Goal: Task Accomplishment & Management: Manage account settings

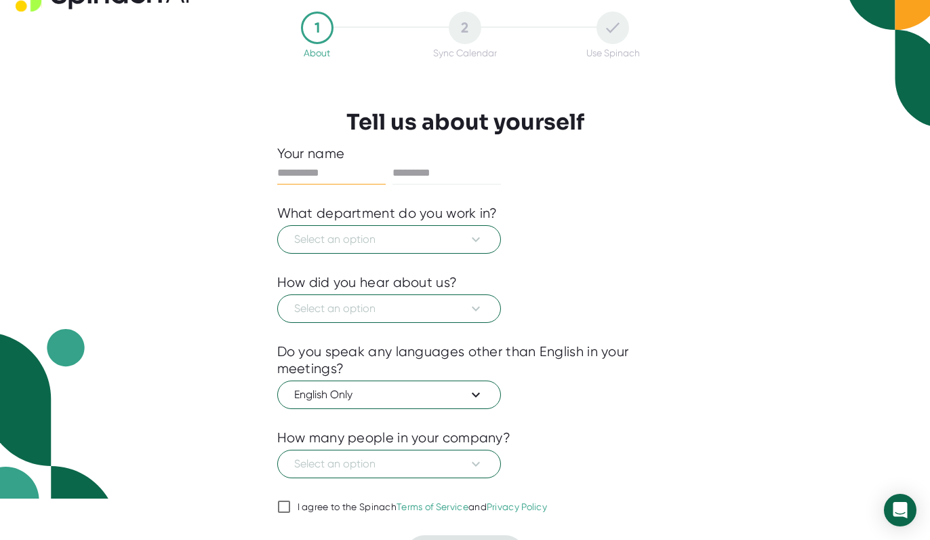
scroll to position [47, 0]
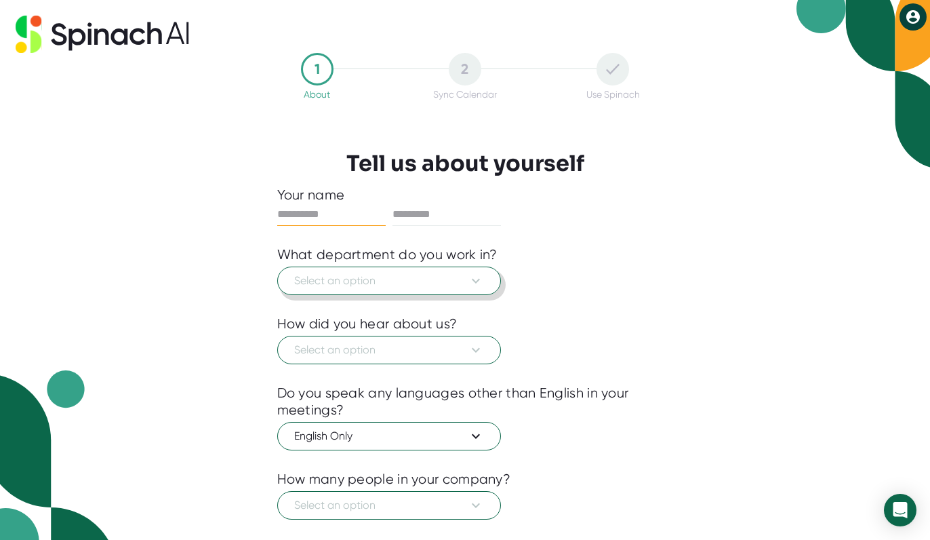
click at [391, 286] on span "Select an option" at bounding box center [389, 281] width 190 height 16
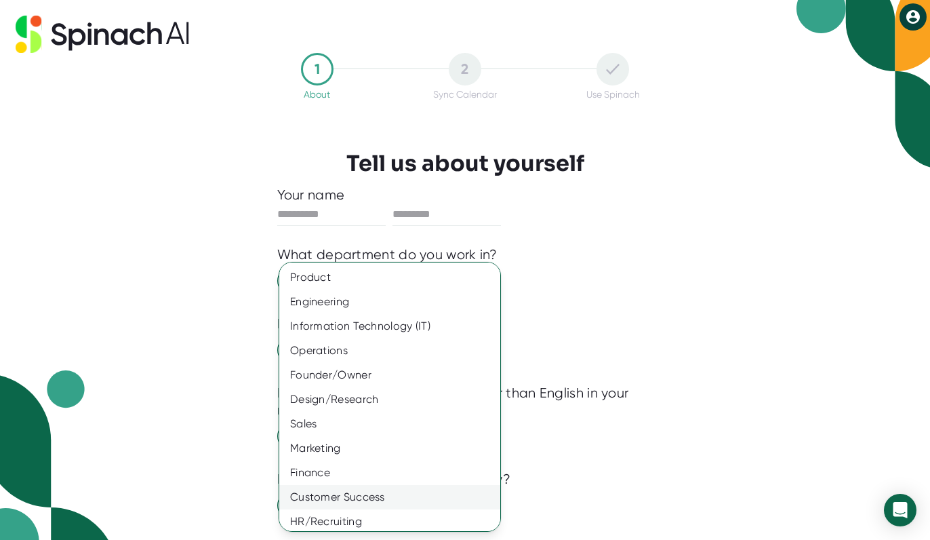
scroll to position [54, 0]
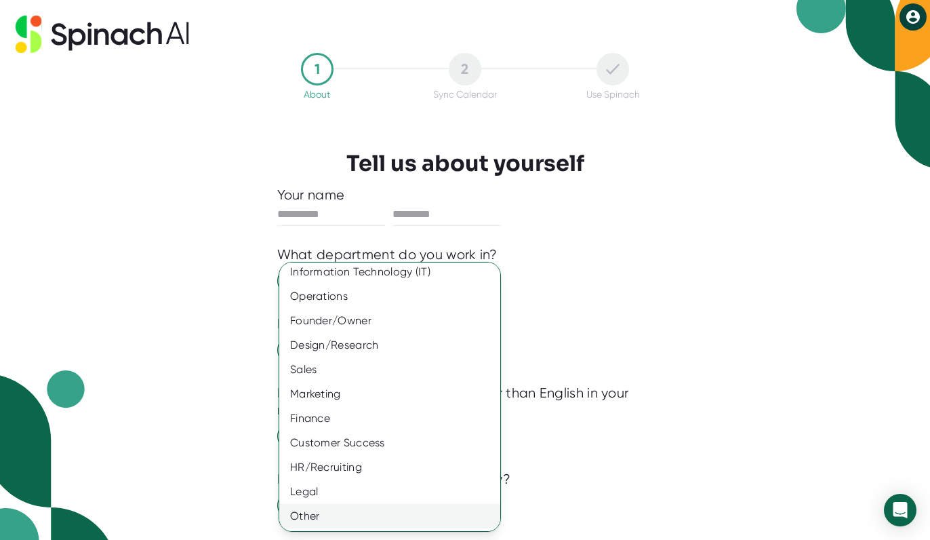
click at [301, 515] on div "Other" at bounding box center [389, 516] width 221 height 24
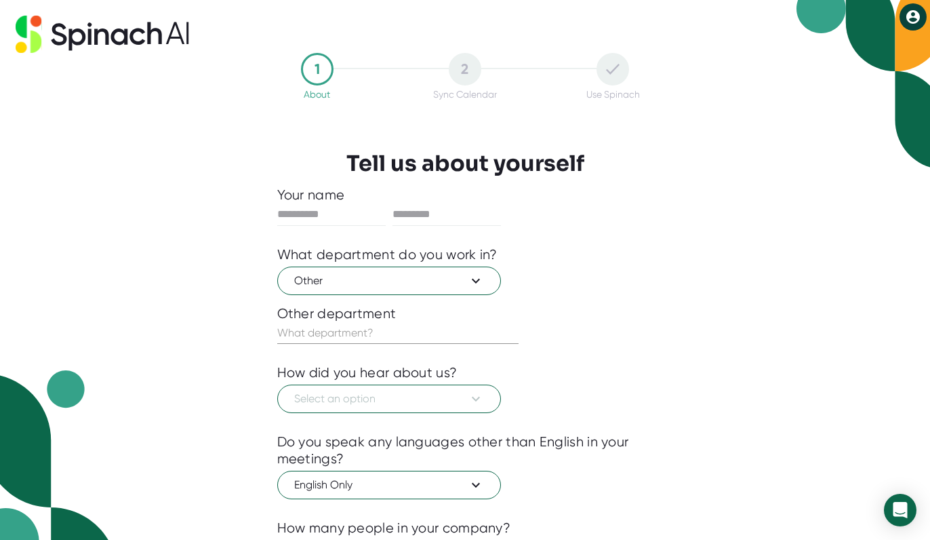
click at [330, 203] on div "Your name" at bounding box center [465, 194] width 376 height 17
click at [328, 218] on input "text" at bounding box center [331, 214] width 109 height 22
type input "******"
click at [427, 212] on input "text" at bounding box center [447, 214] width 109 height 22
type input "*******"
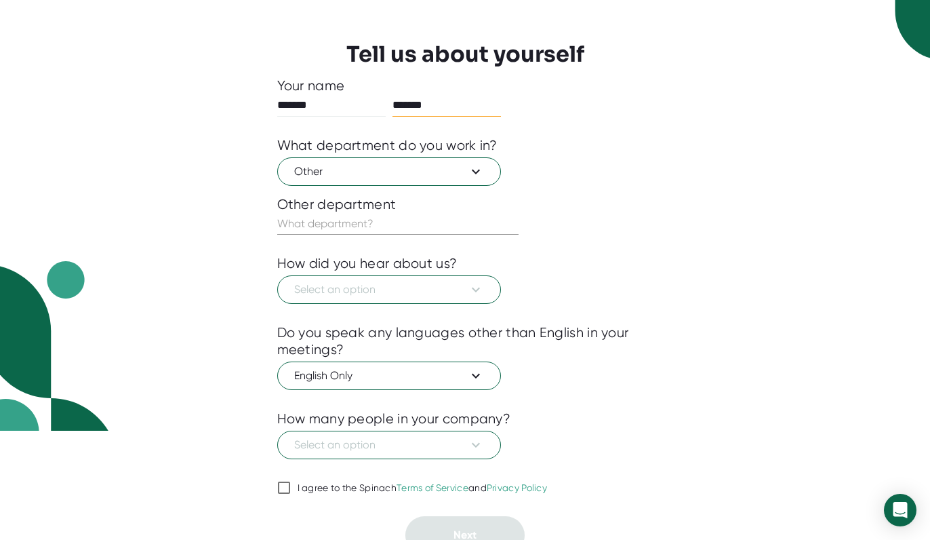
scroll to position [114, 0]
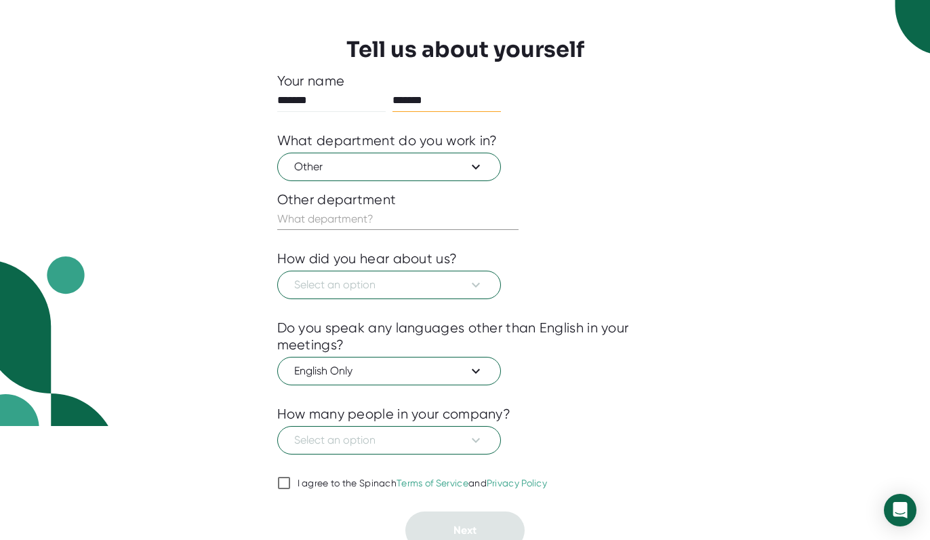
click at [404, 227] on input "text" at bounding box center [397, 219] width 241 height 22
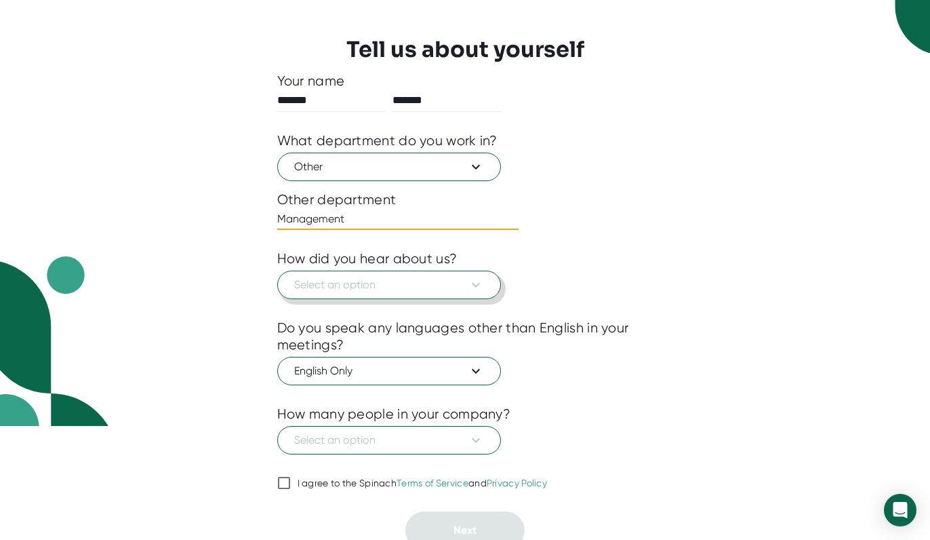
type input "Management"
click at [377, 290] on span "Select an option" at bounding box center [389, 285] width 190 height 16
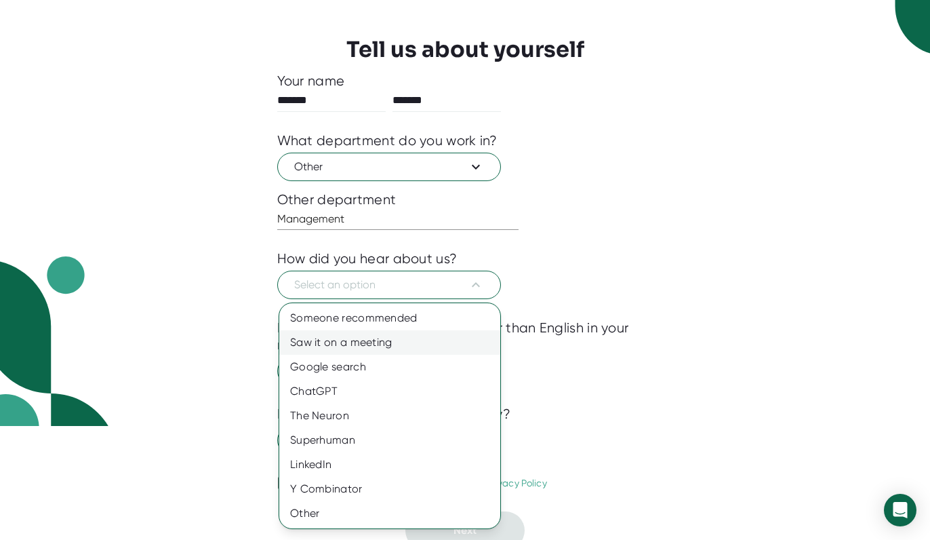
click at [347, 345] on div "Saw it on a meeting" at bounding box center [389, 342] width 221 height 24
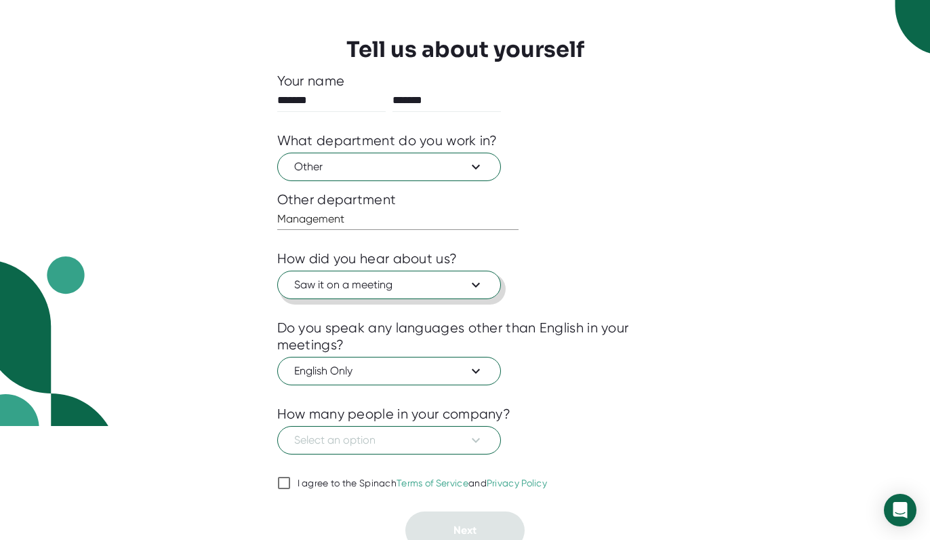
scroll to position [124, 0]
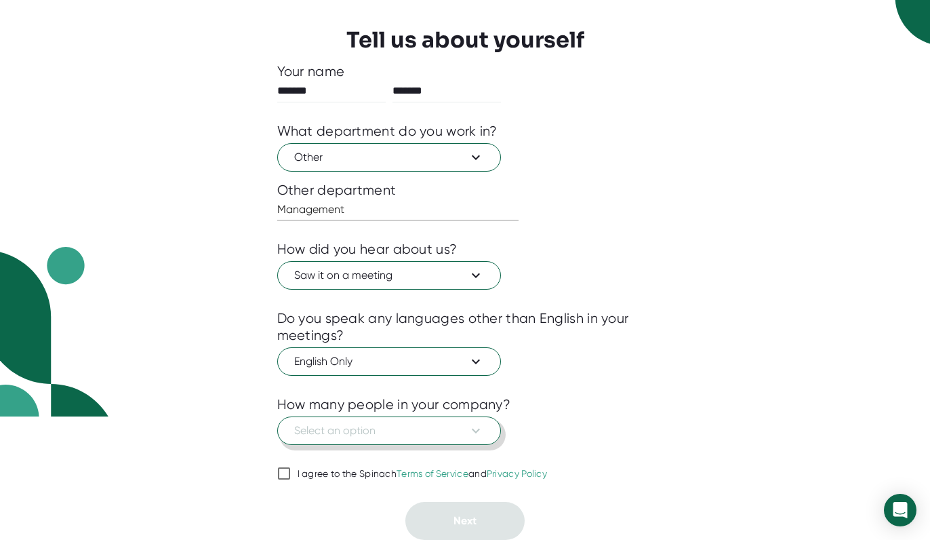
click at [342, 432] on span "Select an option" at bounding box center [389, 431] width 190 height 16
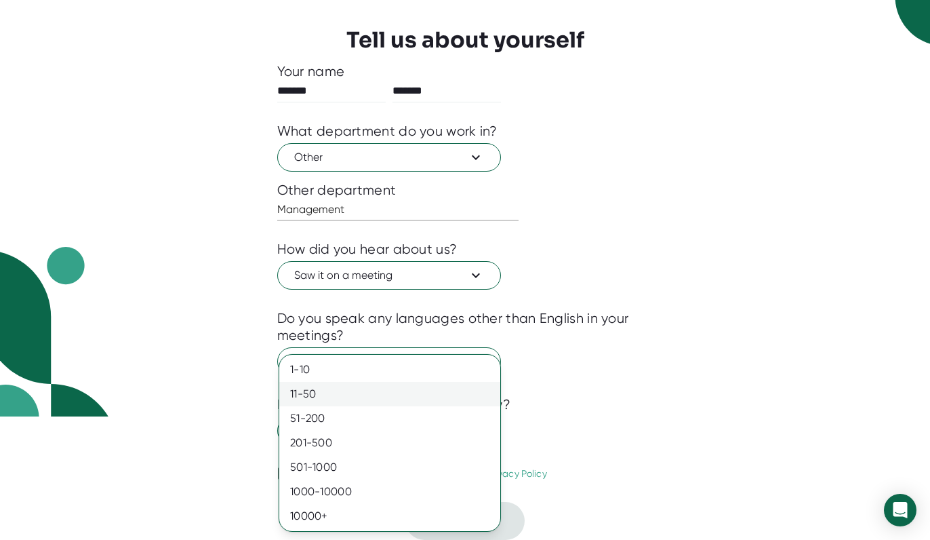
click at [335, 399] on div "11-50" at bounding box center [389, 394] width 221 height 24
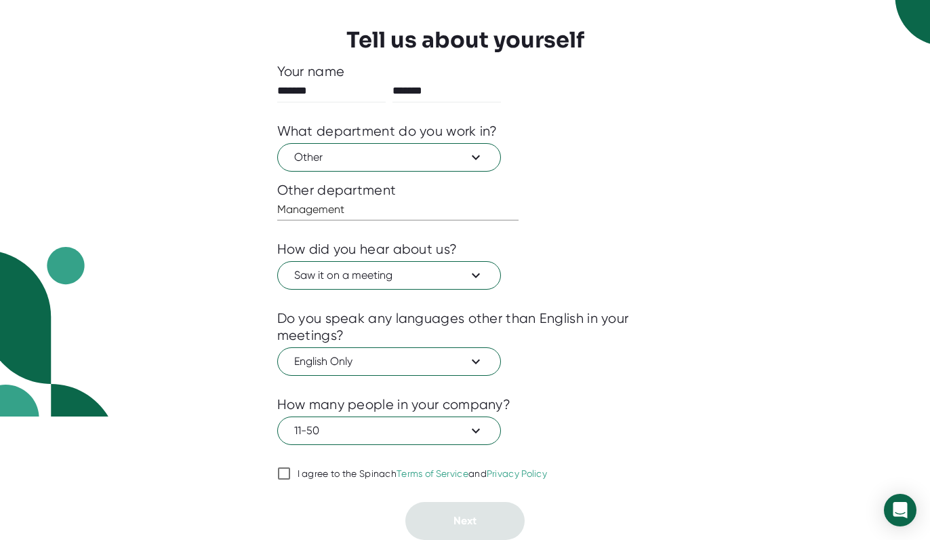
click at [279, 474] on input "I agree to the Spinach Terms of Service and Privacy Policy" at bounding box center [284, 473] width 14 height 16
checkbox input "true"
click at [477, 521] on button "Next" at bounding box center [465, 521] width 119 height 38
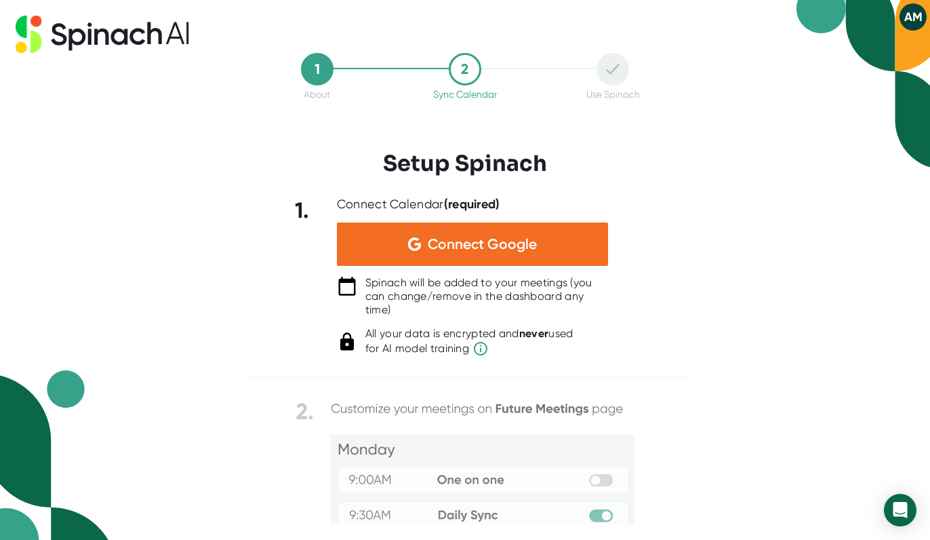
scroll to position [0, 0]
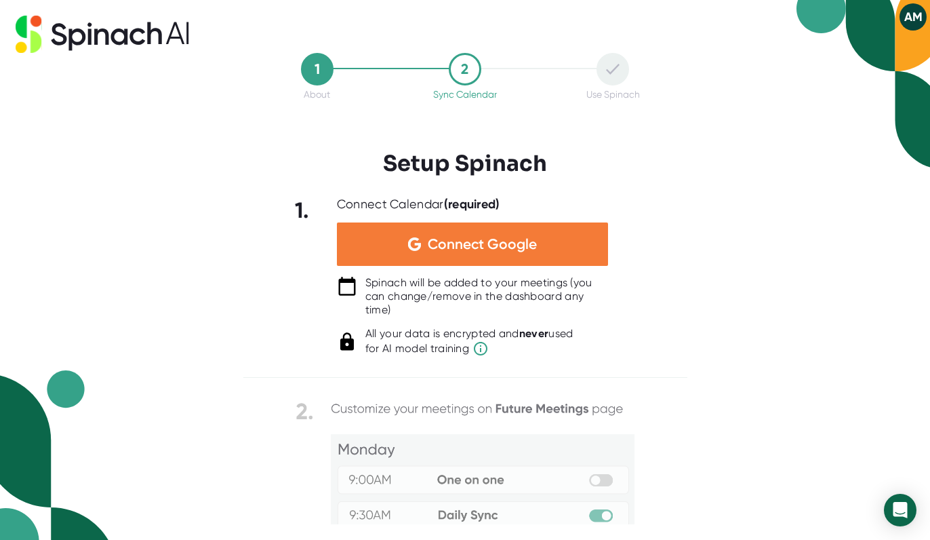
click at [513, 240] on span "Connect Google" at bounding box center [482, 244] width 109 height 14
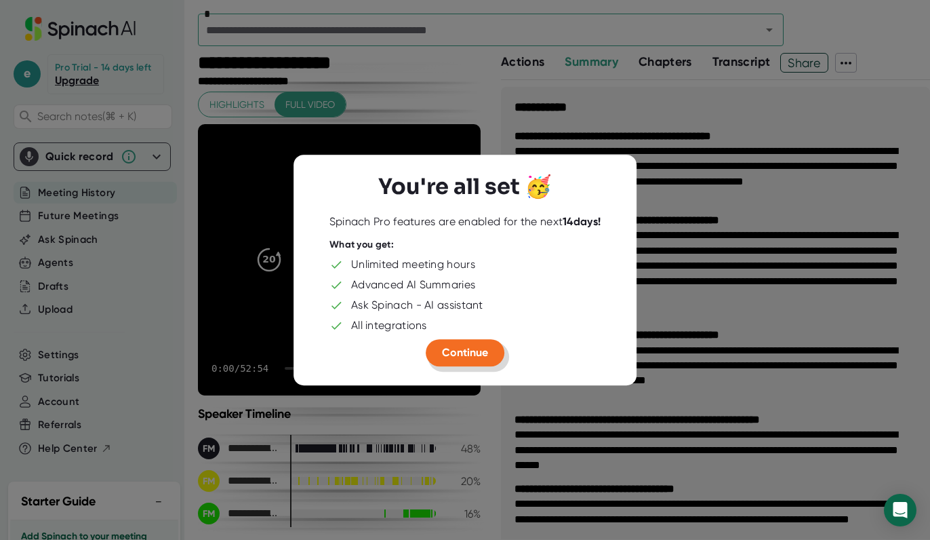
click at [462, 360] on button "Continue" at bounding box center [465, 352] width 79 height 27
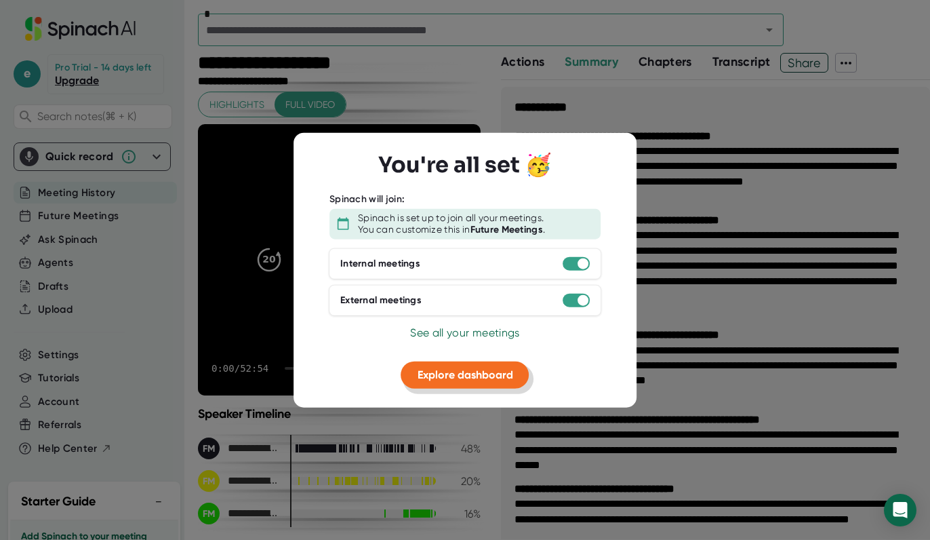
click at [452, 378] on span "Explore dashboard" at bounding box center [466, 374] width 96 height 13
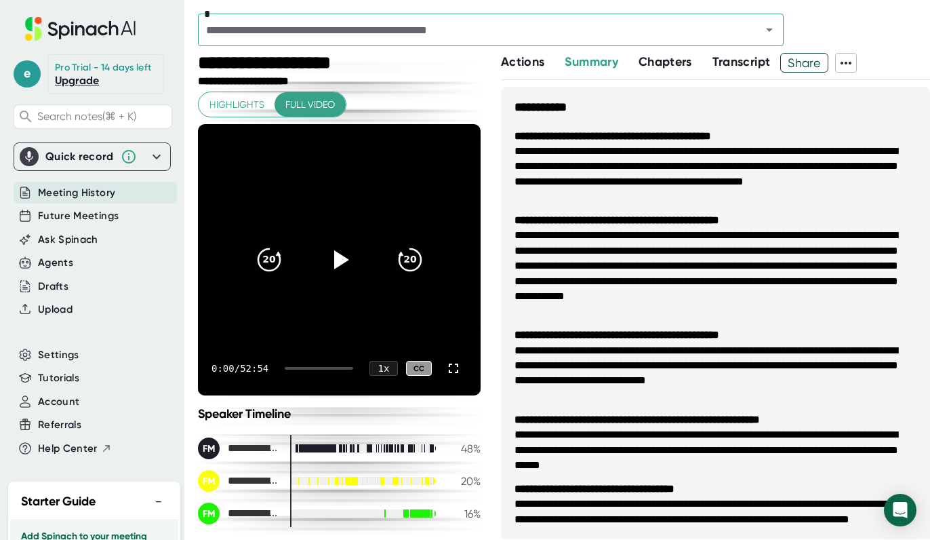
click at [855, 64] on icon at bounding box center [846, 63] width 16 height 16
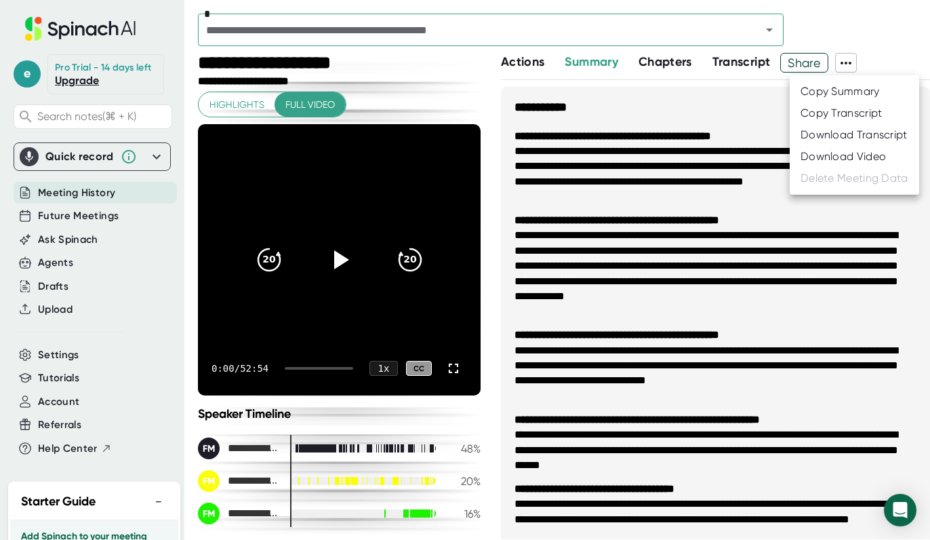
click at [822, 162] on div "Download Video" at bounding box center [843, 157] width 85 height 14
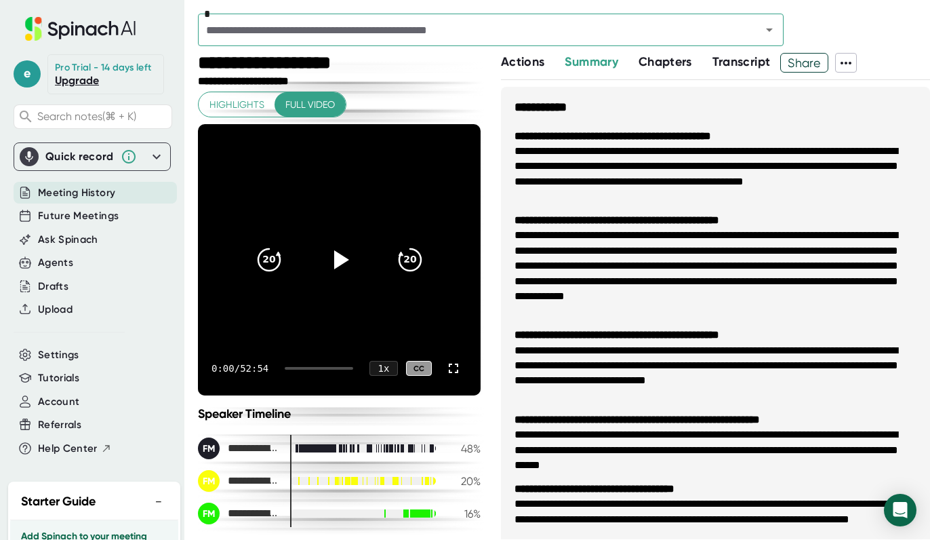
click at [855, 63] on icon at bounding box center [846, 63] width 16 height 16
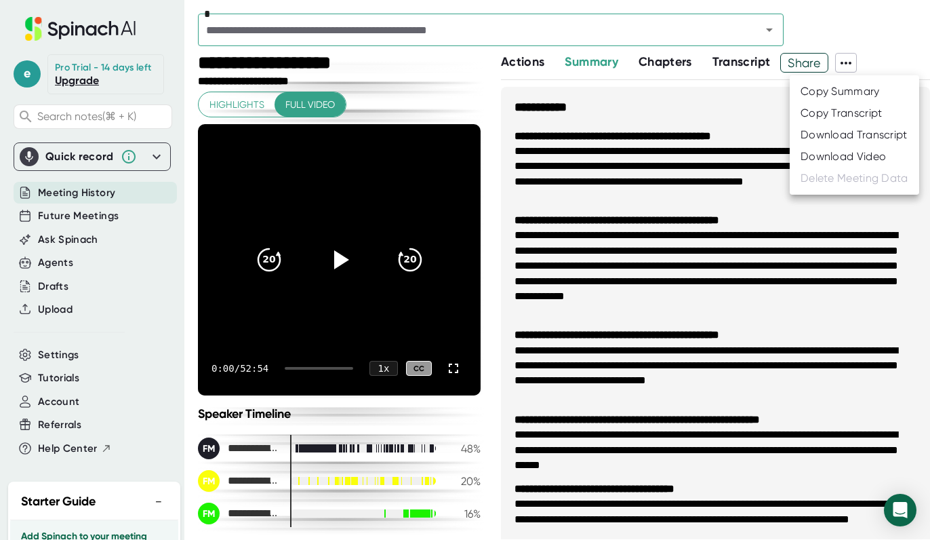
click at [825, 155] on div "Download Video" at bounding box center [843, 157] width 85 height 14
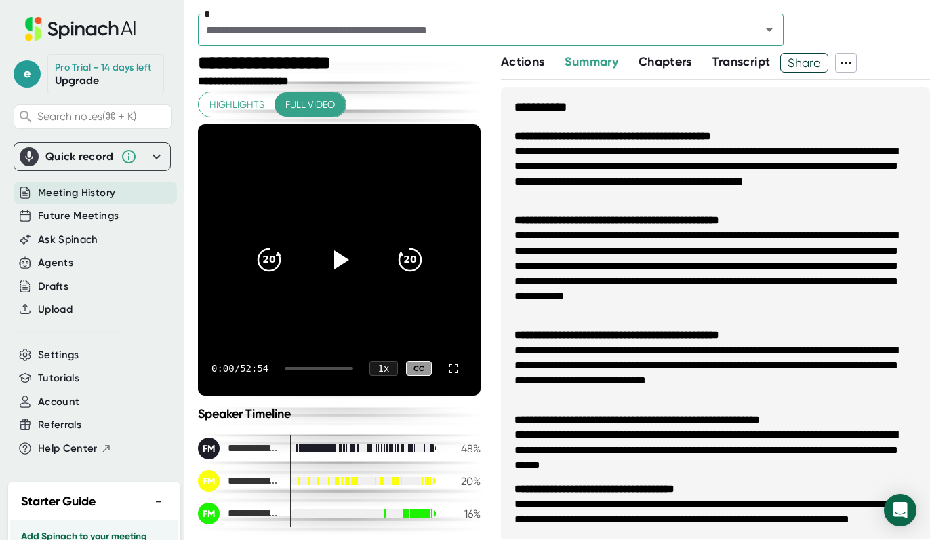
click at [340, 184] on video at bounding box center [339, 259] width 283 height 271
click at [340, 253] on icon at bounding box center [339, 260] width 34 height 34
click at [850, 66] on icon at bounding box center [846, 63] width 16 height 16
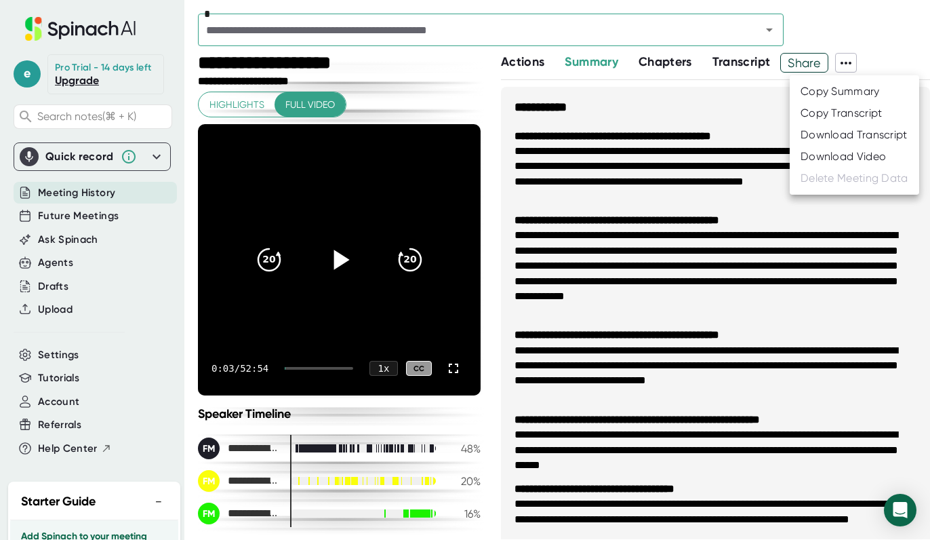
click at [75, 314] on div at bounding box center [465, 270] width 930 height 540
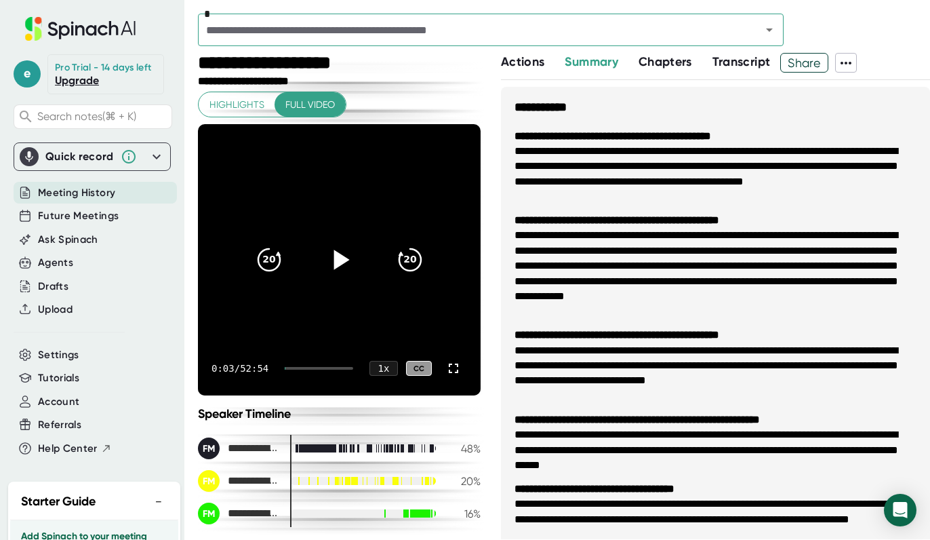
click at [47, 305] on span "Upload" at bounding box center [55, 310] width 35 height 16
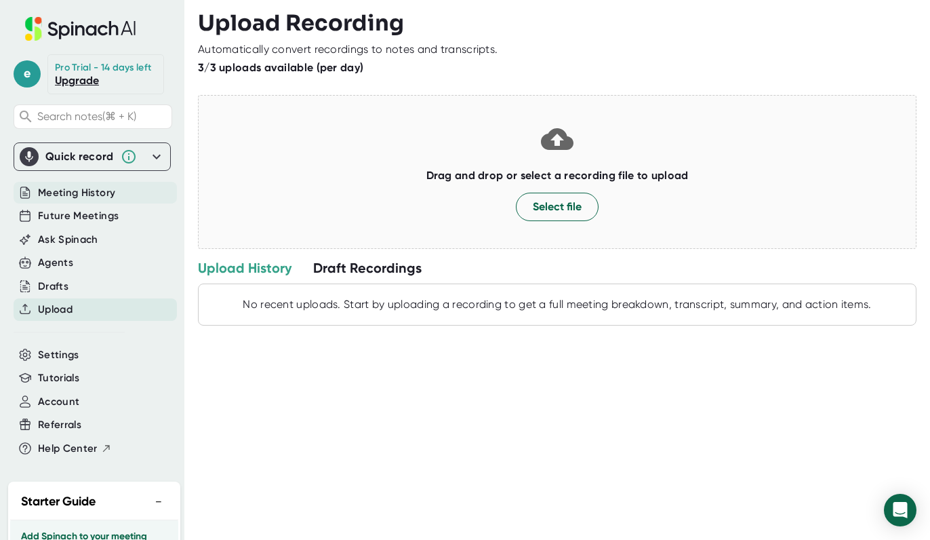
click at [52, 194] on span "Meeting History" at bounding box center [76, 193] width 77 height 16
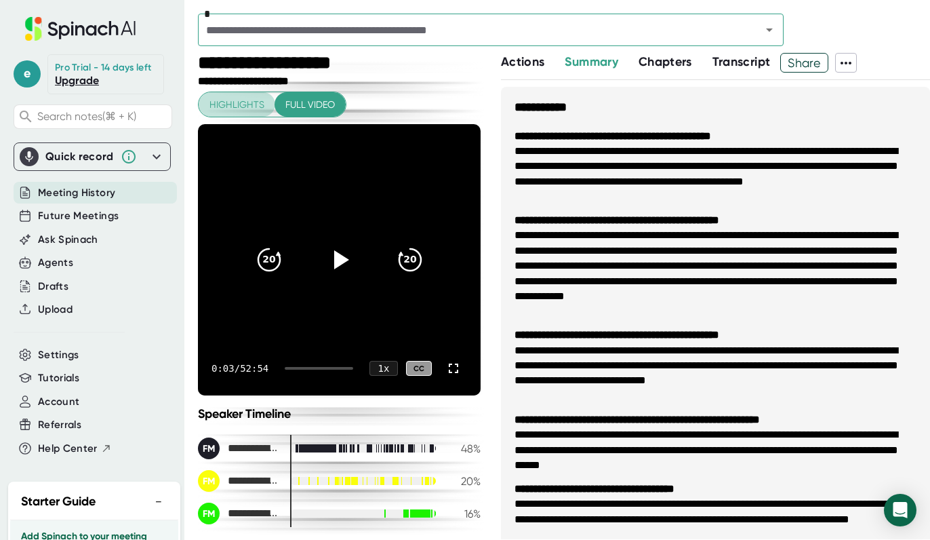
click at [227, 109] on span "Highlights" at bounding box center [237, 104] width 55 height 17
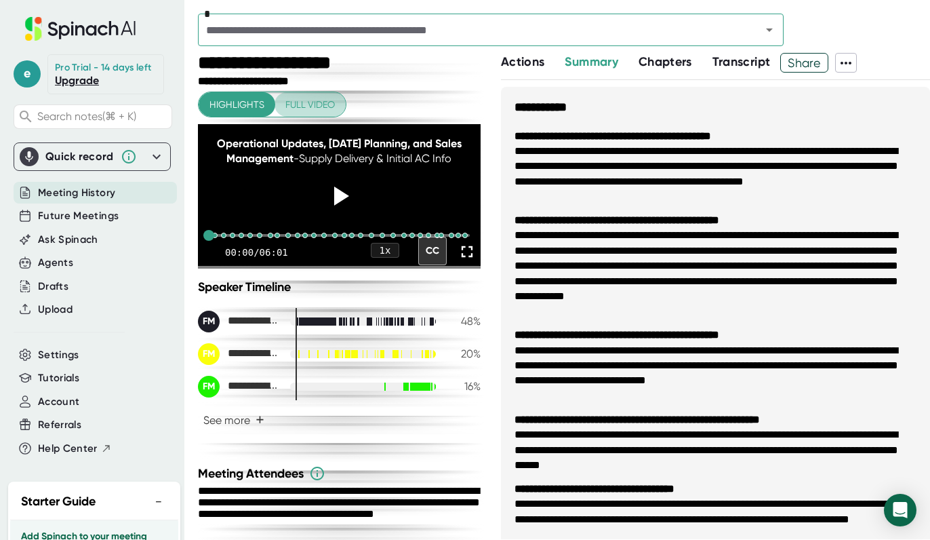
click at [296, 106] on span "Full video" at bounding box center [311, 104] width 50 height 17
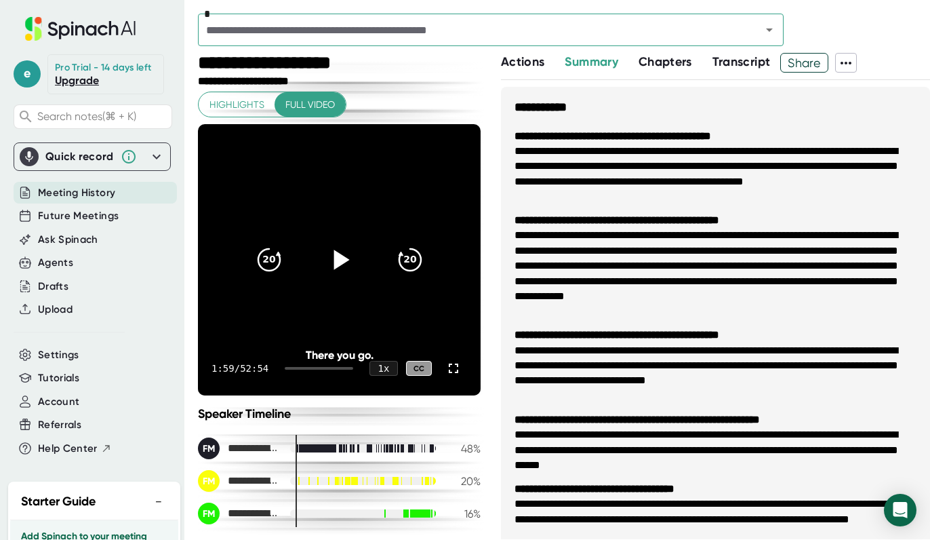
click at [336, 259] on icon at bounding box center [342, 260] width 16 height 20
click at [348, 275] on icon at bounding box center [339, 260] width 34 height 34
click at [815, 60] on span "Share" at bounding box center [804, 63] width 47 height 24
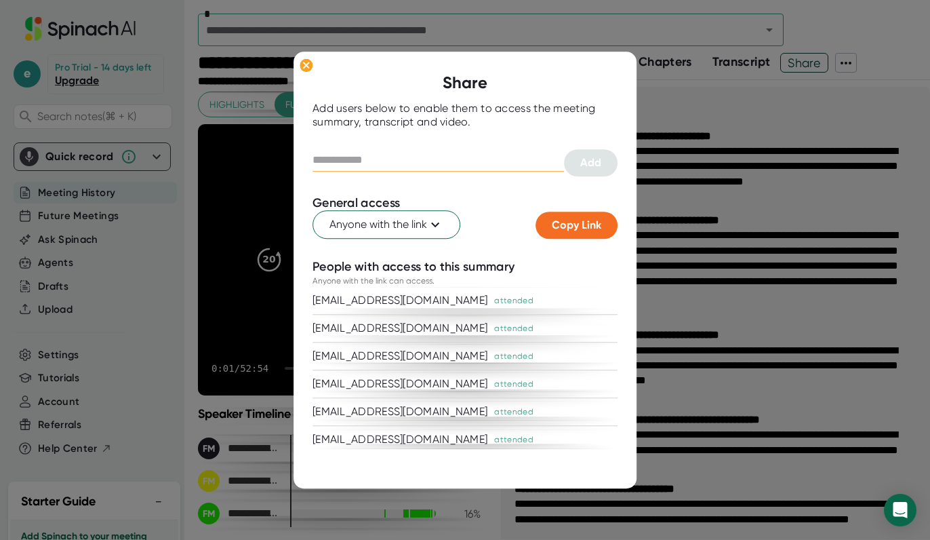
click at [398, 165] on input "text" at bounding box center [439, 160] width 252 height 22
type input "*"
type input "**********"
click at [572, 168] on button "Add" at bounding box center [591, 162] width 54 height 27
click at [309, 67] on icon at bounding box center [306, 65] width 6 height 6
